Goal: Task Accomplishment & Management: Use online tool/utility

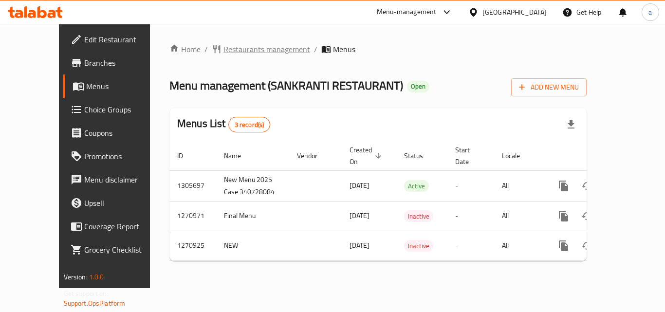
click at [223, 44] on span "Restaurants management" at bounding box center [266, 49] width 87 height 12
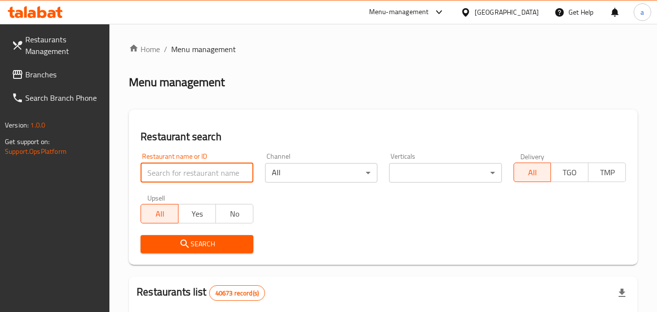
click at [203, 171] on input "search" at bounding box center [197, 172] width 112 height 19
paste input "689190"
type input "689190"
click button "Search" at bounding box center [197, 244] width 112 height 18
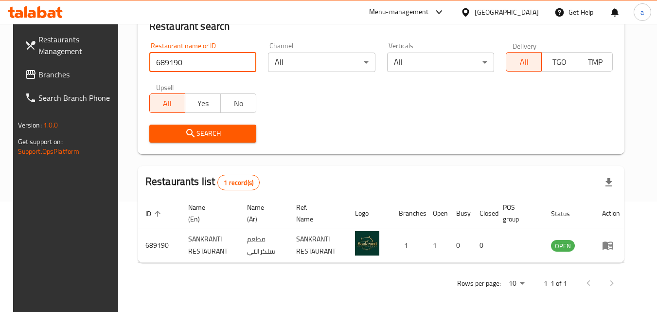
scroll to position [114, 0]
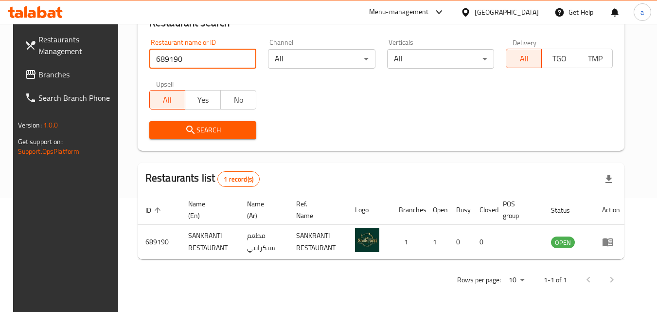
click at [71, 78] on span "Branches" at bounding box center [76, 75] width 77 height 12
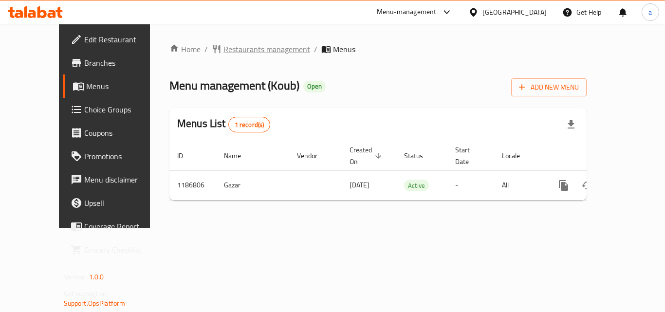
click at [223, 50] on span "Restaurants management" at bounding box center [266, 49] width 87 height 12
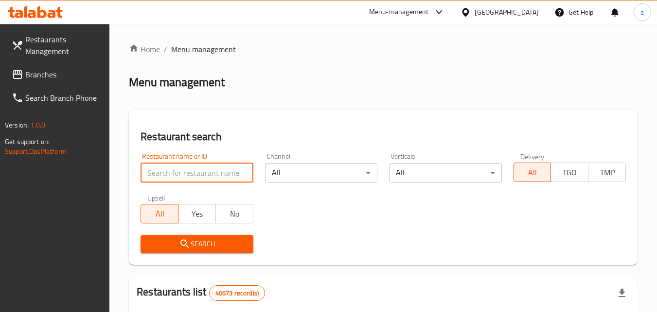
click at [211, 168] on input "search" at bounding box center [197, 172] width 112 height 19
paste input "666835"
type input "666835"
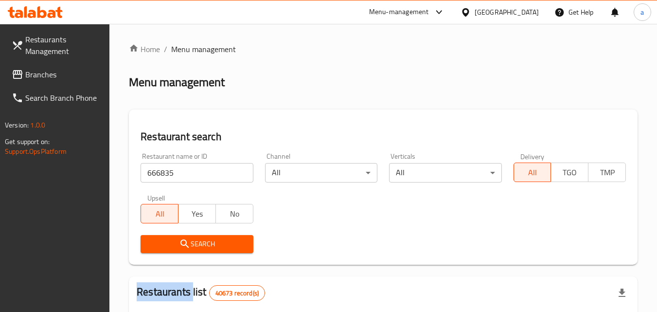
click at [200, 234] on div "Search" at bounding box center [197, 244] width 124 height 30
click at [202, 239] on span "Search" at bounding box center [196, 244] width 97 height 12
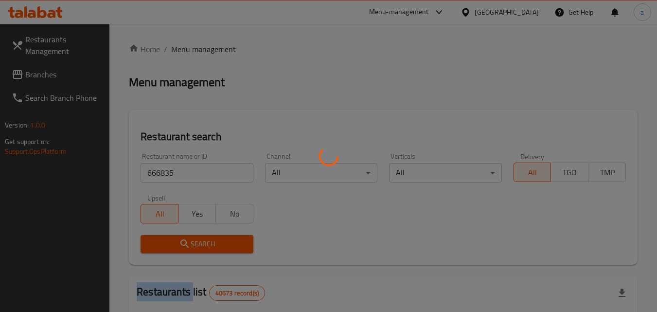
click at [202, 239] on div at bounding box center [328, 156] width 657 height 312
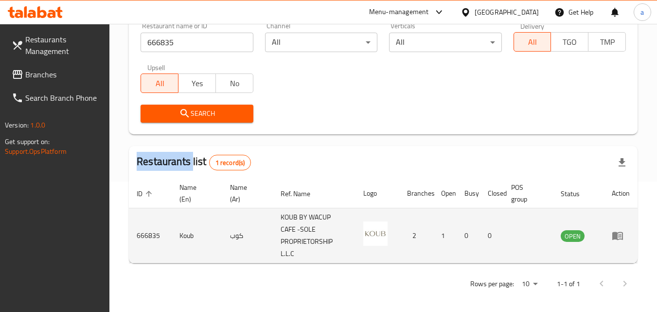
scroll to position [134, 0]
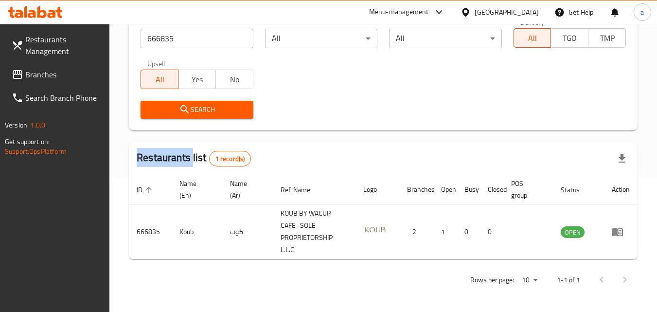
click at [214, 115] on span "Search" at bounding box center [196, 110] width 97 height 12
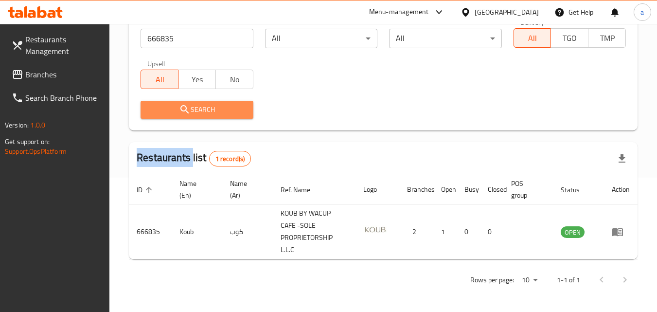
click at [214, 115] on span "Search" at bounding box center [196, 110] width 97 height 12
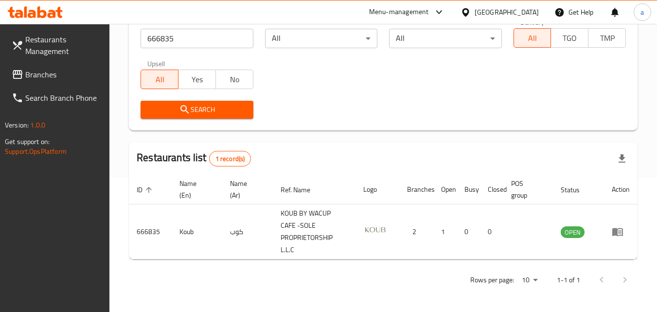
click at [521, 13] on div "[GEOGRAPHIC_DATA]" at bounding box center [507, 12] width 64 height 11
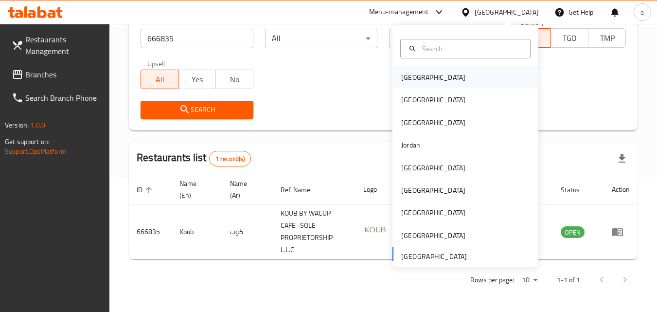
click at [489, 75] on div "Bahrain" at bounding box center [466, 77] width 146 height 22
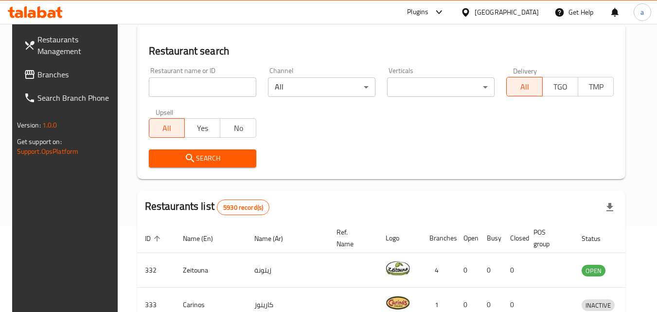
scroll to position [134, 0]
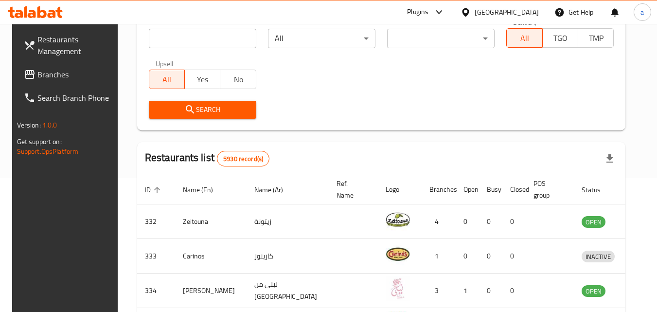
click at [79, 75] on span "Branches" at bounding box center [75, 75] width 77 height 12
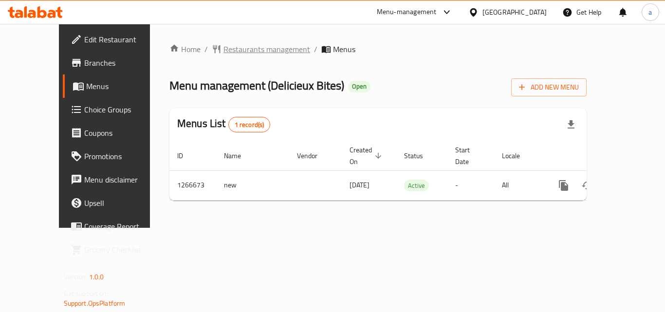
click at [223, 55] on span "Restaurants management" at bounding box center [266, 49] width 87 height 12
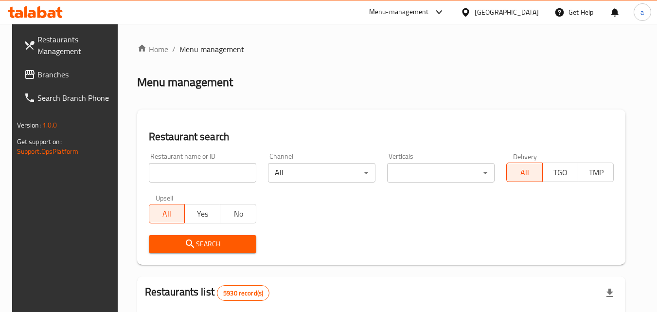
click at [215, 171] on input "search" at bounding box center [203, 172] width 108 height 19
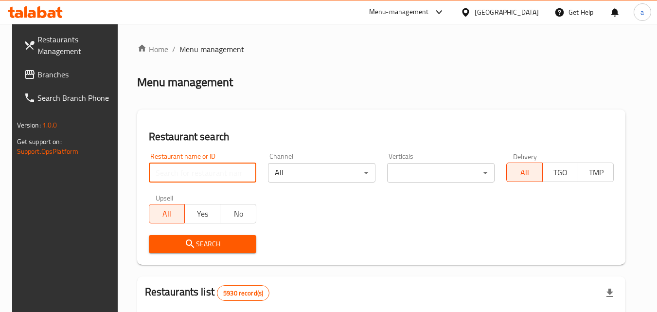
paste input "687410"
type input "687410"
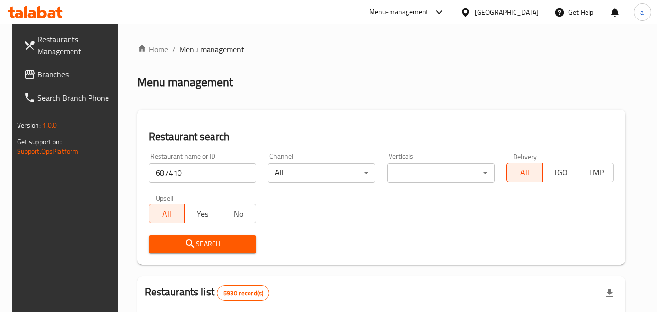
click at [212, 251] on button "Search" at bounding box center [203, 244] width 108 height 18
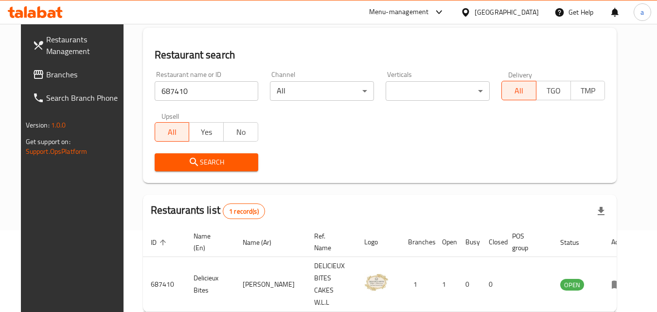
scroll to position [114, 0]
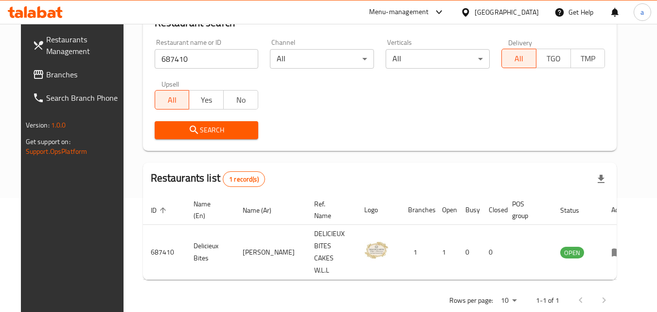
click at [532, 9] on div "Bahrain" at bounding box center [507, 12] width 64 height 11
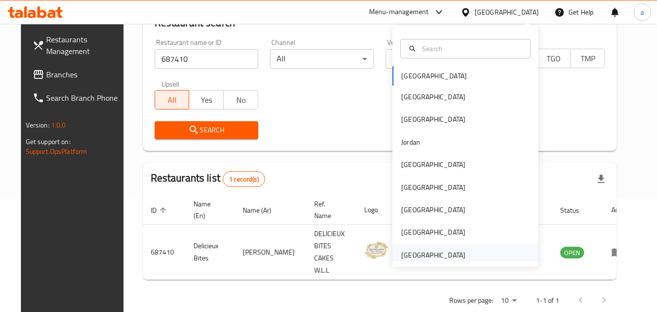
click at [441, 252] on div "[GEOGRAPHIC_DATA]" at bounding box center [433, 255] width 64 height 11
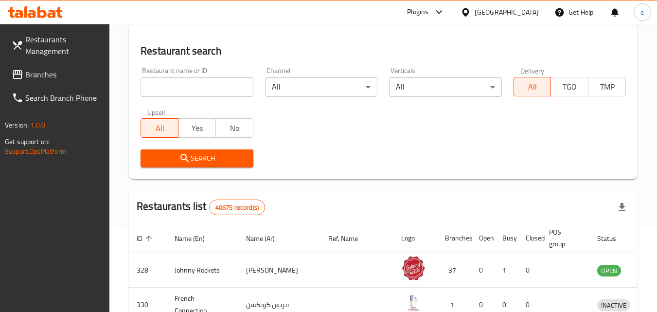
scroll to position [114, 0]
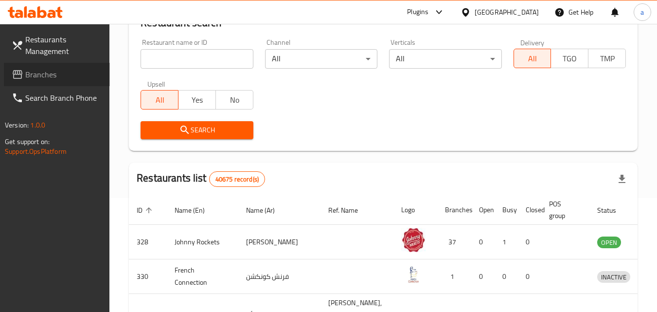
click at [85, 74] on span "Branches" at bounding box center [63, 75] width 77 height 12
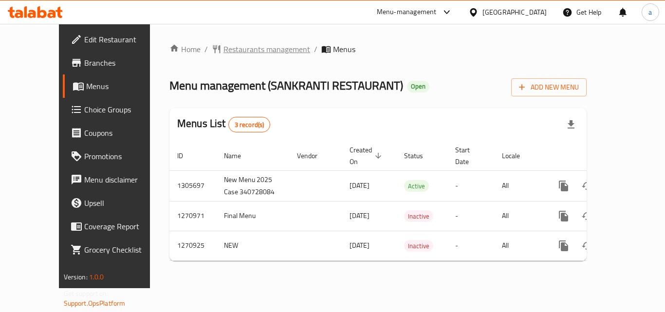
click at [223, 47] on span "Restaurants management" at bounding box center [266, 49] width 87 height 12
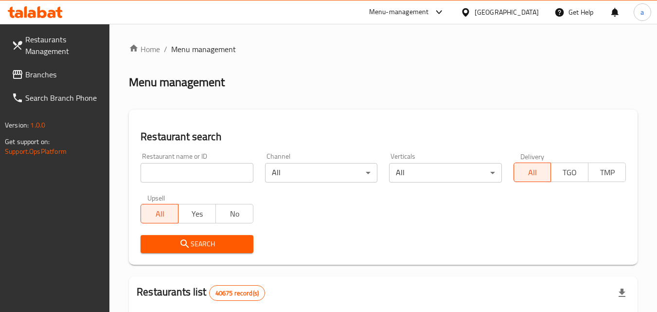
click at [215, 173] on input "search" at bounding box center [197, 172] width 112 height 19
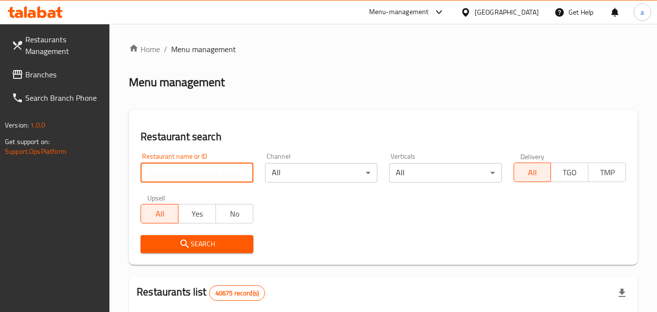
paste input "689190"
type input "689190"
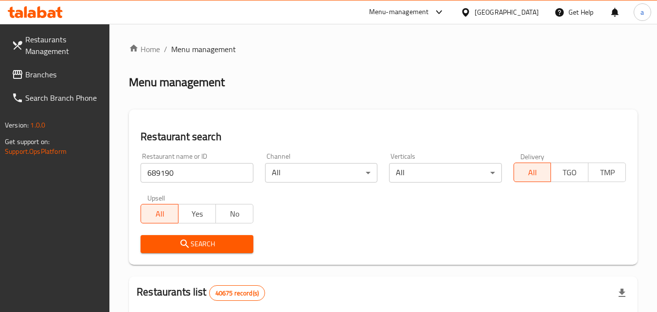
click at [210, 241] on span "Search" at bounding box center [196, 244] width 97 height 12
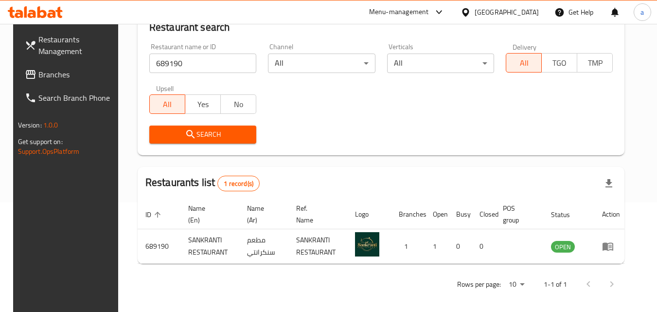
scroll to position [114, 0]
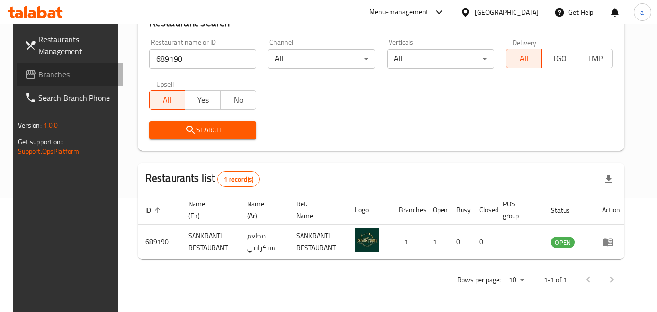
click at [97, 74] on span "Branches" at bounding box center [76, 75] width 77 height 12
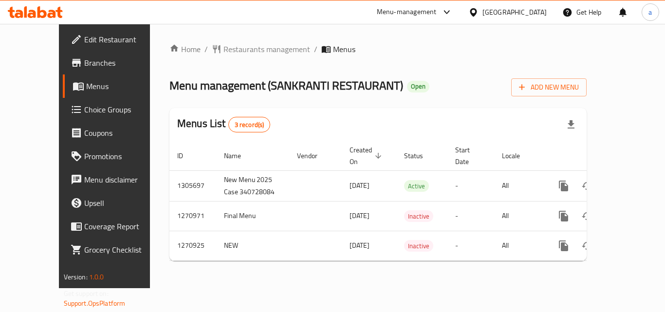
click at [223, 49] on span "Restaurants management" at bounding box center [266, 49] width 87 height 12
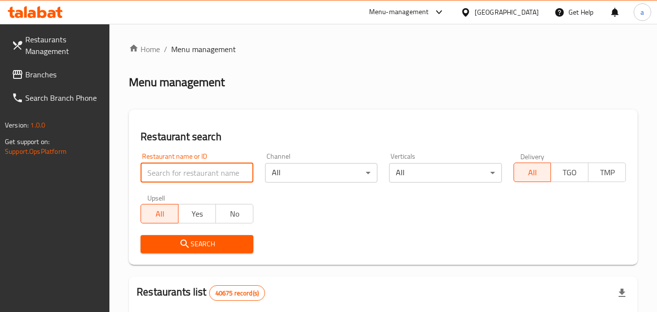
click at [208, 169] on input "search" at bounding box center [197, 172] width 112 height 19
paste input "689190"
type input "689190"
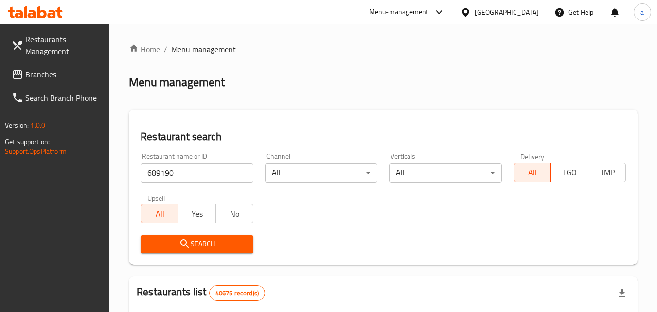
click at [200, 240] on span "Search" at bounding box center [196, 244] width 97 height 12
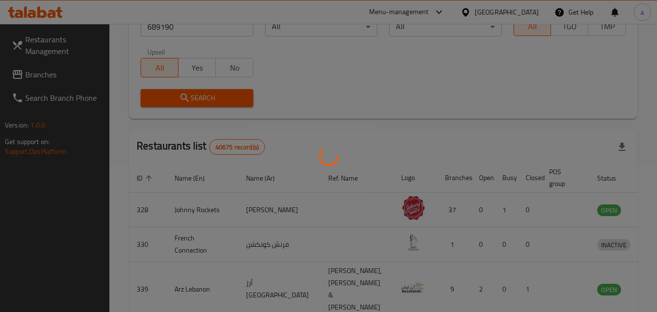
scroll to position [114, 0]
